Goal: Find specific page/section: Find specific page/section

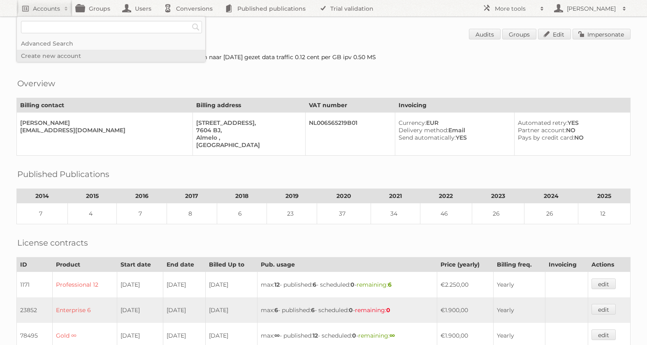
scroll to position [143, 0]
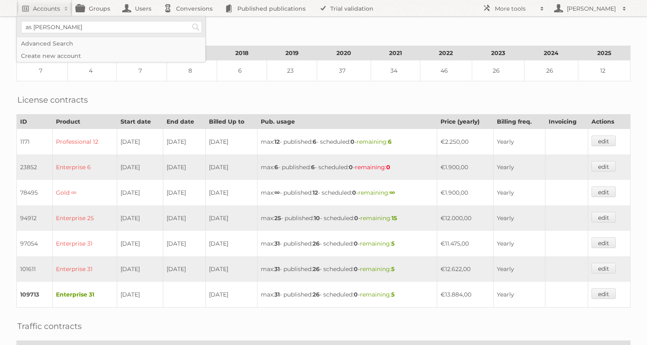
type input"] "as watson"
click at [190, 21] on input "Search" at bounding box center [196, 27] width 12 height 12
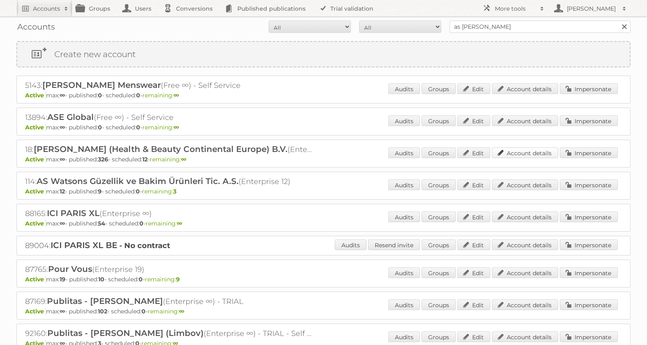
click at [509, 153] on link "Account details" at bounding box center [525, 153] width 66 height 11
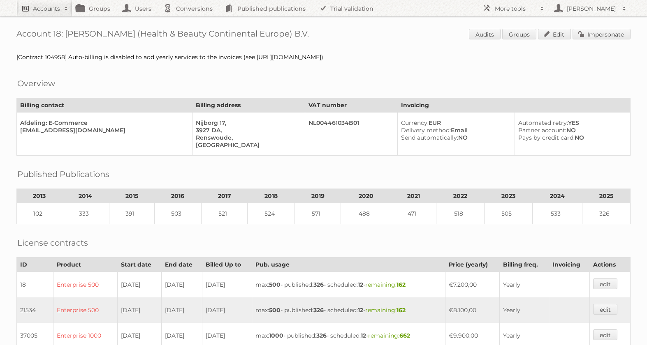
click at [46, 5] on h2 "Accounts" at bounding box center [46, 9] width 27 height 8
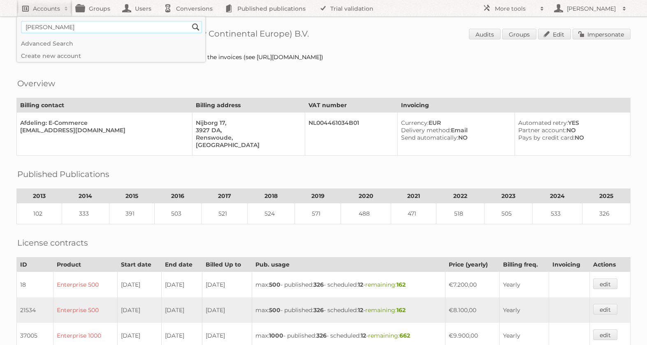
type input"] "otto simon"
click at [190, 21] on input "Search" at bounding box center [196, 27] width 12 height 12
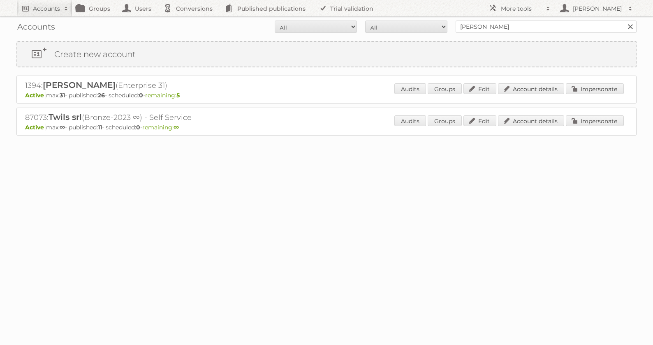
click at [539, 80] on div "1394: Otto Simon B.V. (Enterprise 31) Active max: 31 - published: 26 - schedule…" at bounding box center [326, 90] width 620 height 28
click at [537, 88] on link "Account details" at bounding box center [531, 88] width 66 height 11
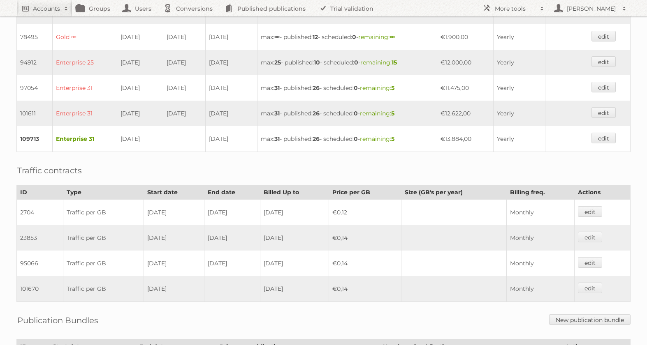
scroll to position [279, 0]
